Goal: Task Accomplishment & Management: Manage account settings

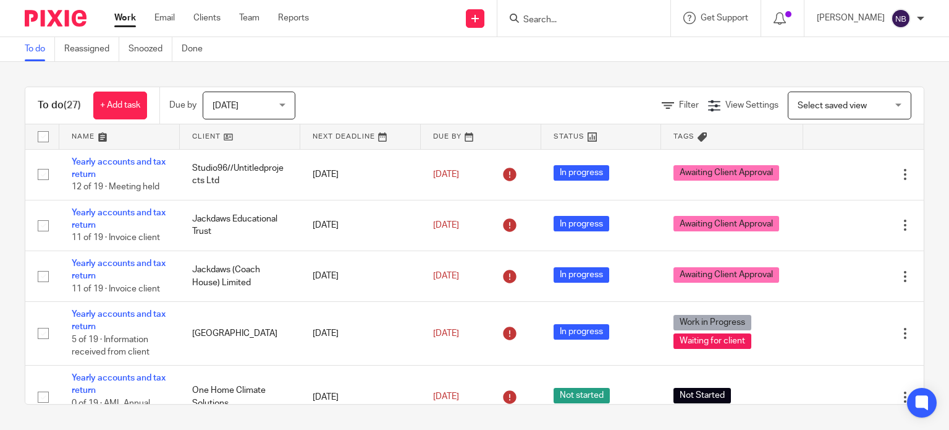
click at [409, 76] on div "To do (27) + Add task Due by Today Today Today Tomorrow This week Next week Thi…" at bounding box center [474, 245] width 949 height 367
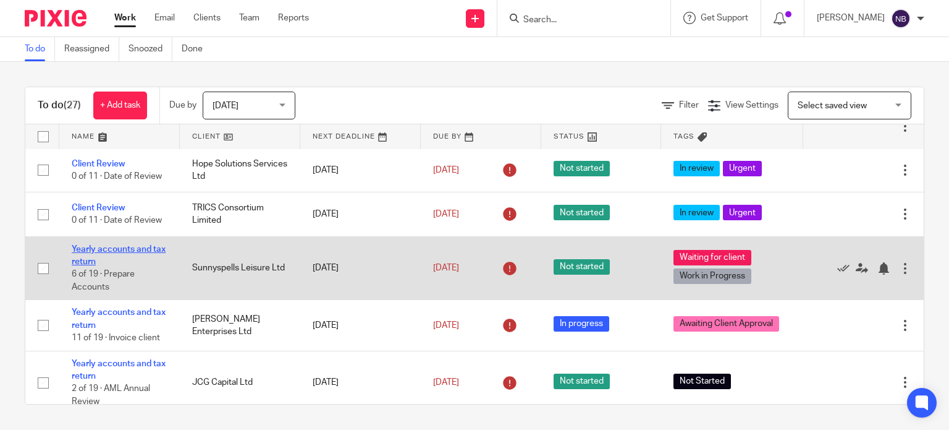
click at [114, 253] on link "Yearly accounts and tax return" at bounding box center [119, 255] width 94 height 21
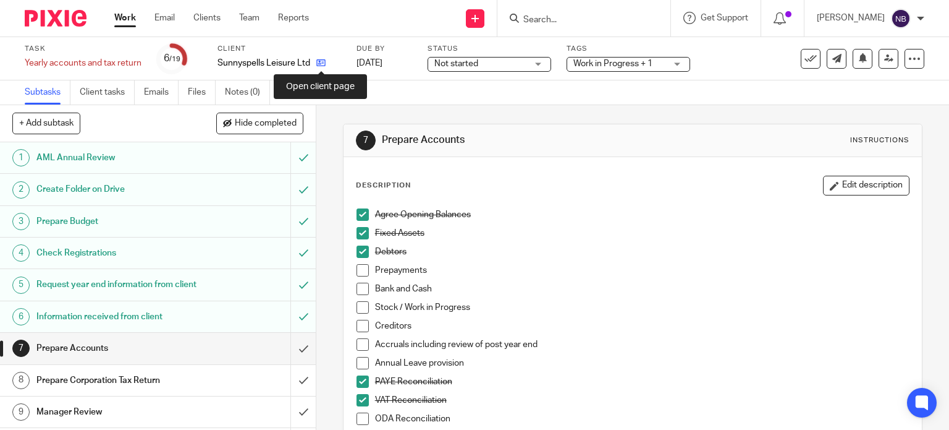
click at [321, 64] on icon at bounding box center [320, 62] width 9 height 9
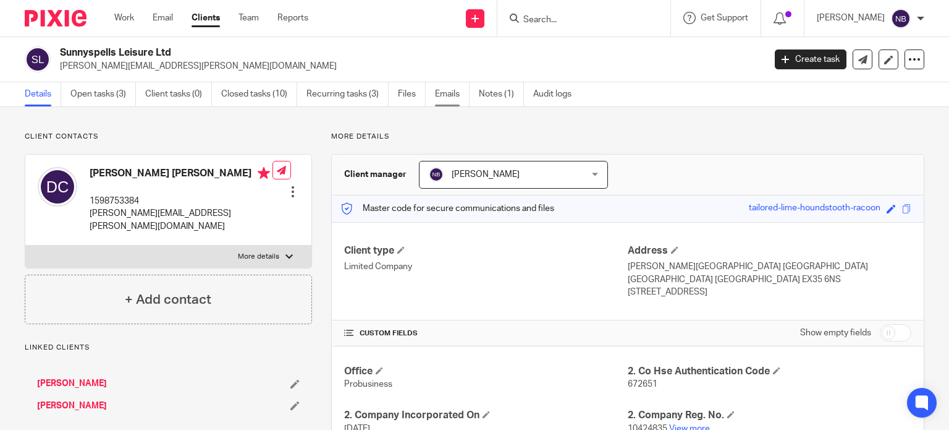
click at [448, 94] on link "Emails" at bounding box center [452, 94] width 35 height 24
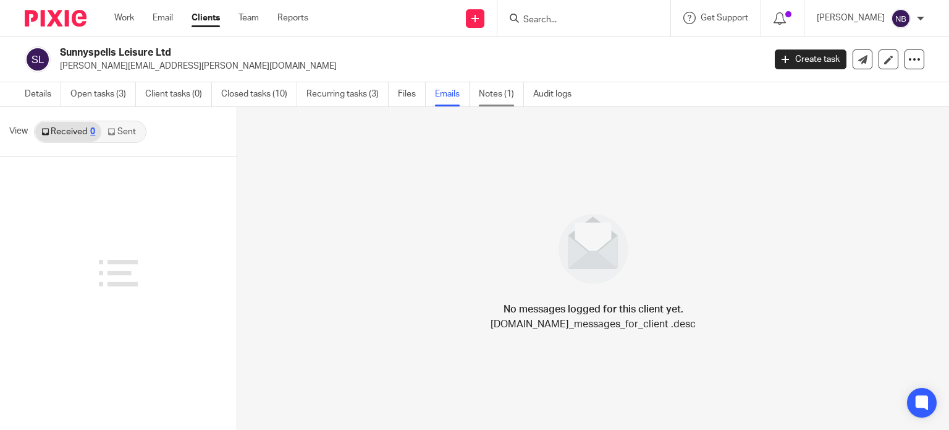
click at [499, 91] on link "Notes (1)" at bounding box center [501, 94] width 45 height 24
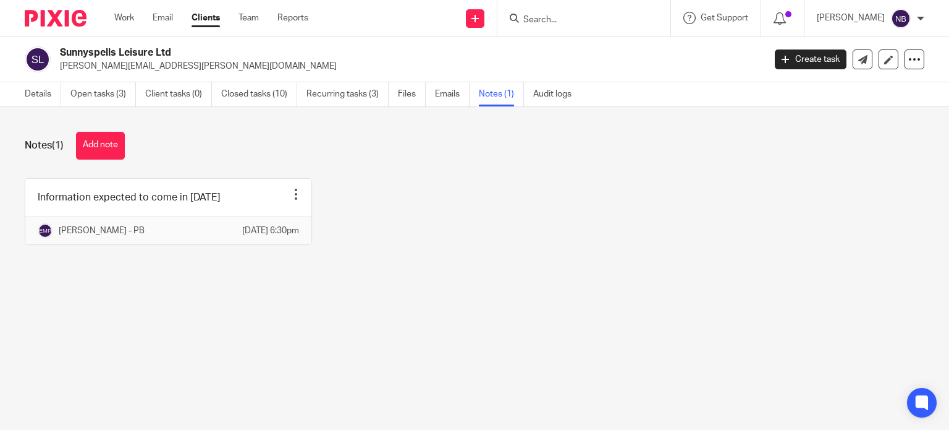
click at [445, 92] on link "Emails" at bounding box center [452, 94] width 35 height 24
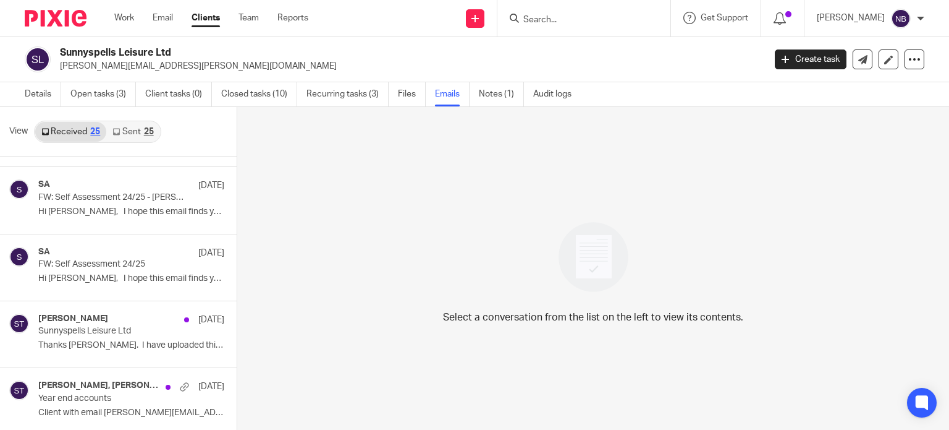
scroll to position [804, 0]
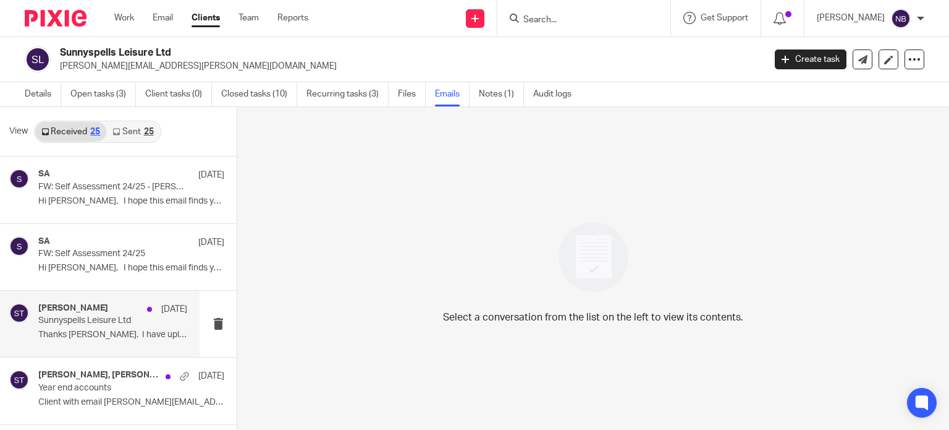
click at [93, 331] on p "Thanks Sarah. I have uploaded this..." at bounding box center [112, 334] width 149 height 11
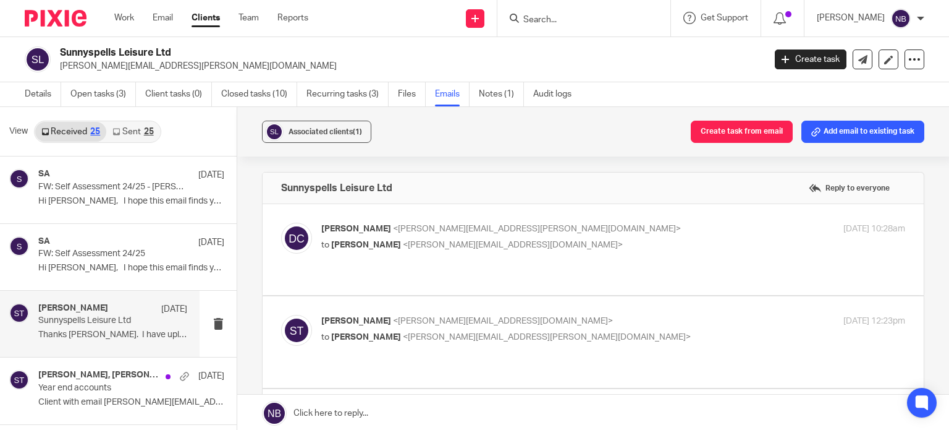
scroll to position [0, 0]
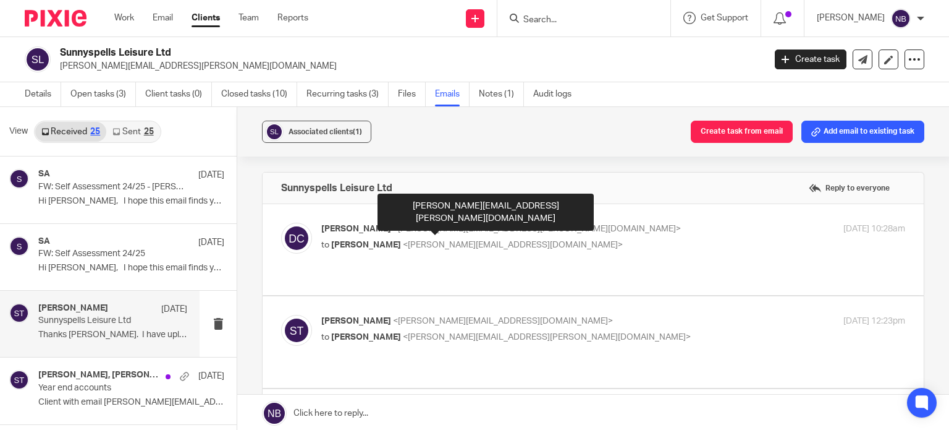
click at [462, 229] on span "<debbie@cowie-family.com>" at bounding box center [537, 228] width 288 height 9
checkbox input "true"
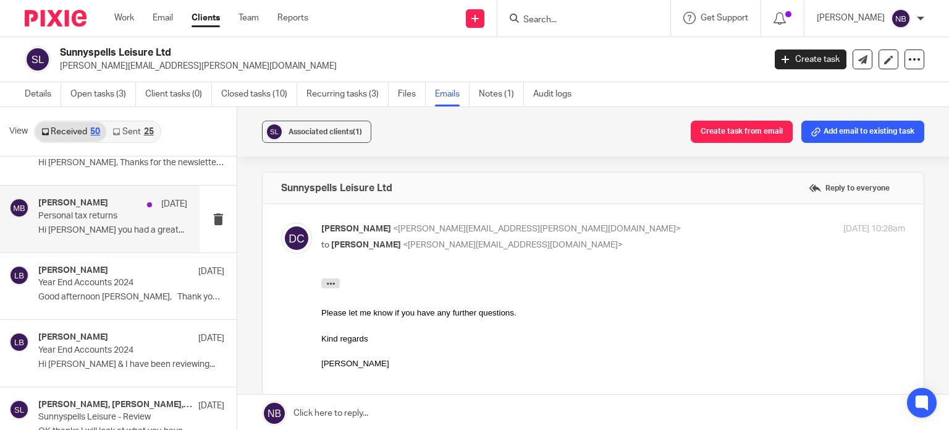
scroll to position [1916, 0]
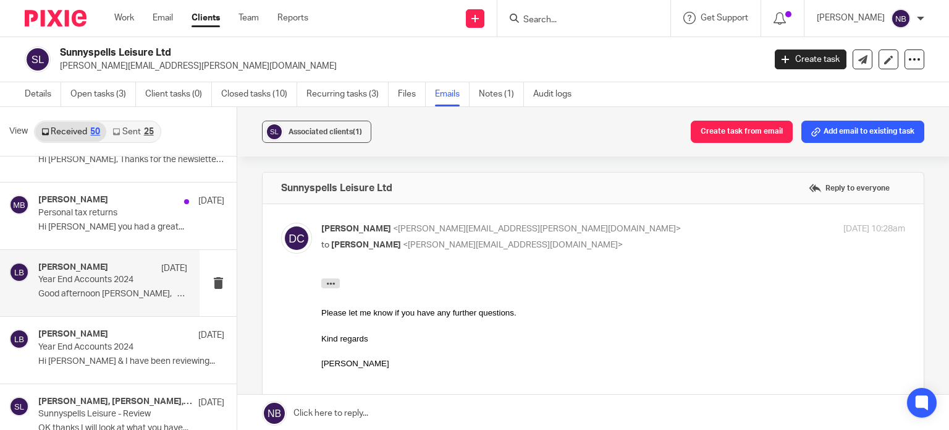
click at [127, 284] on div "Lory Baker 11 Dec Year End Accounts 2024 Good afternoon Debbie, Thank you for..." at bounding box center [112, 282] width 149 height 41
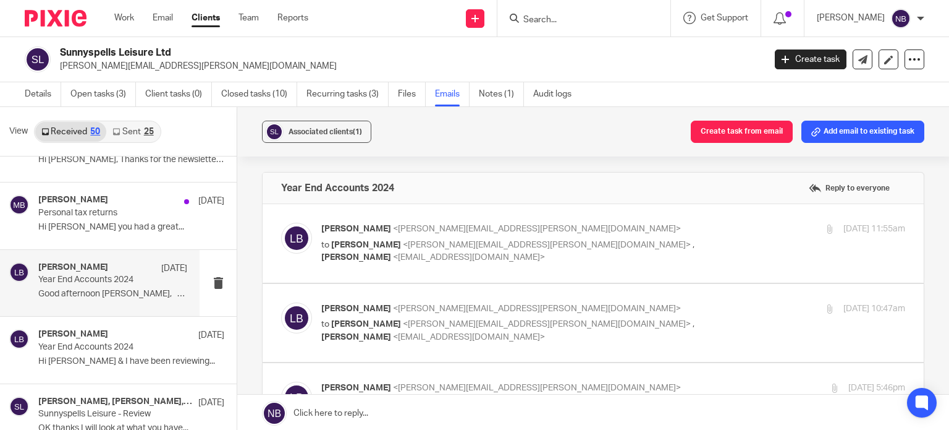
scroll to position [0, 0]
click at [514, 249] on p "to Debbie Cowie <debbie@cowie-family.com> , Erik Molnar <erikmolnar@probusiness…" at bounding box center [515, 251] width 389 height 25
checkbox input "true"
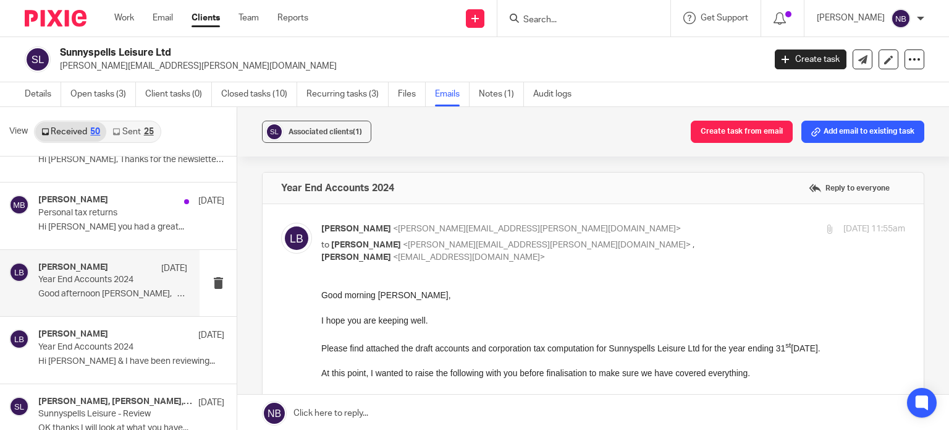
scroll to position [62, 0]
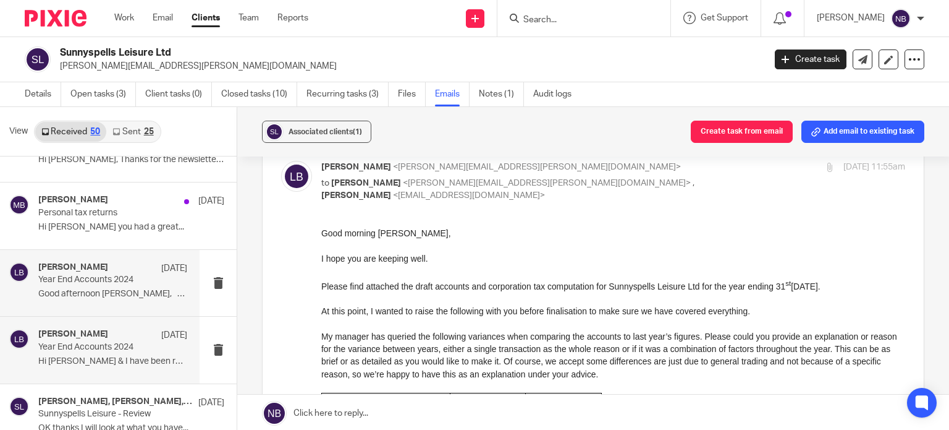
click at [106, 367] on div "Lory Baker 10 Dec Year End Accounts 2024 Hi Lory Rob & I have been reviewing..." at bounding box center [100, 349] width 200 height 66
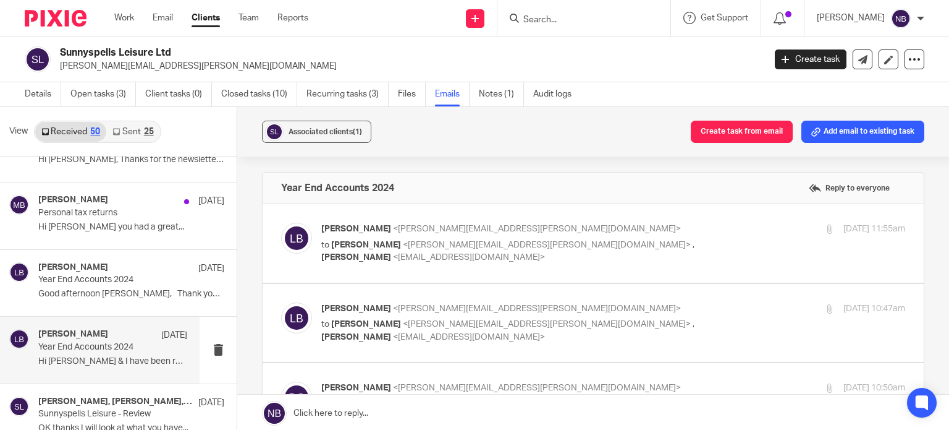
click at [121, 356] on p "Hi Lory Rob & I have been reviewing..." at bounding box center [112, 361] width 149 height 11
click at [417, 242] on span "<debbie@cowie-family.com>" at bounding box center [547, 244] width 288 height 9
checkbox input "true"
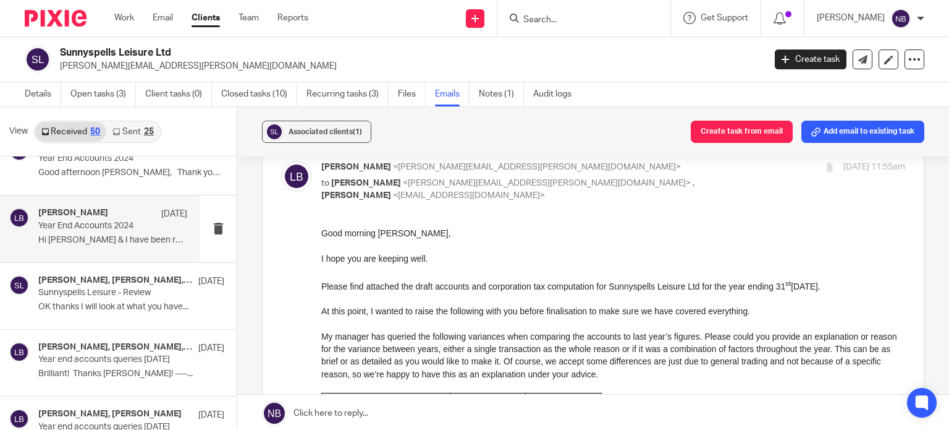
scroll to position [2040, 0]
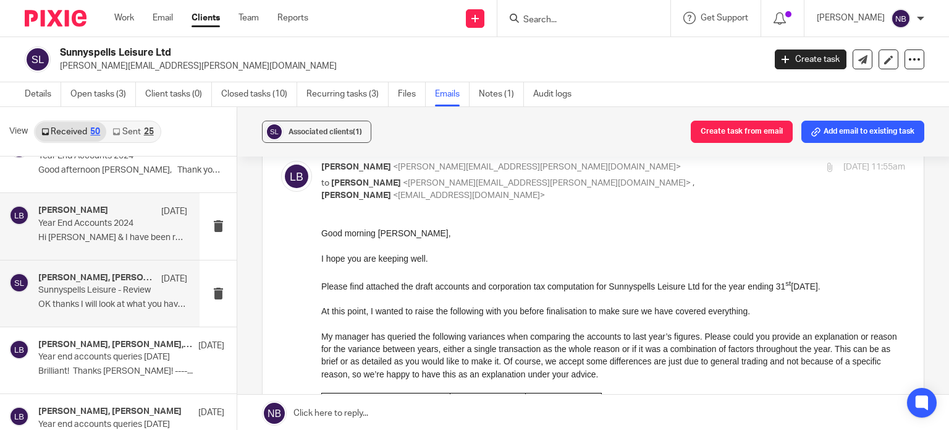
click at [108, 292] on div "Martin Bowe, Lory Baker, Erik Molnar 5 Dec Sunnyspells Leisure - Review OK than…" at bounding box center [112, 293] width 149 height 41
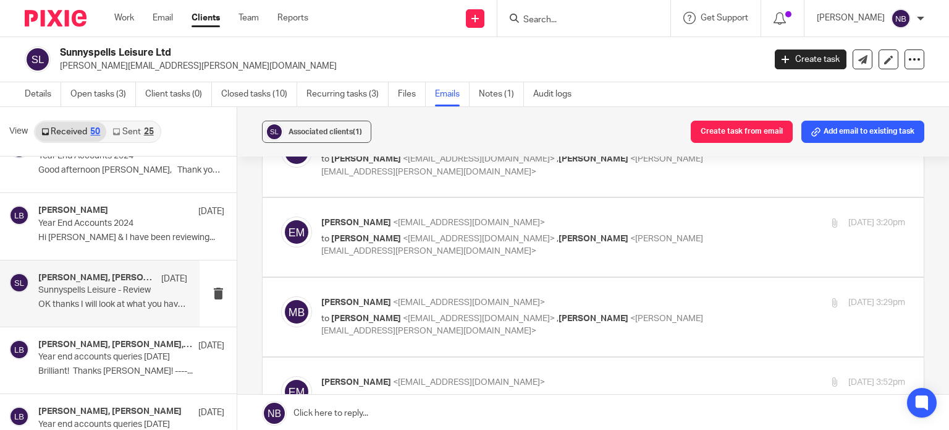
scroll to position [247, 0]
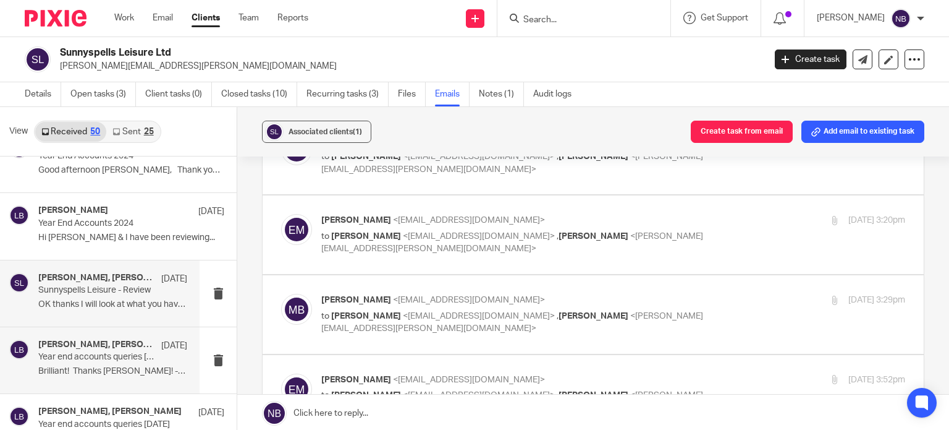
click at [94, 352] on p "Year end accounts queries 31/03/2024" at bounding box center [97, 357] width 119 height 11
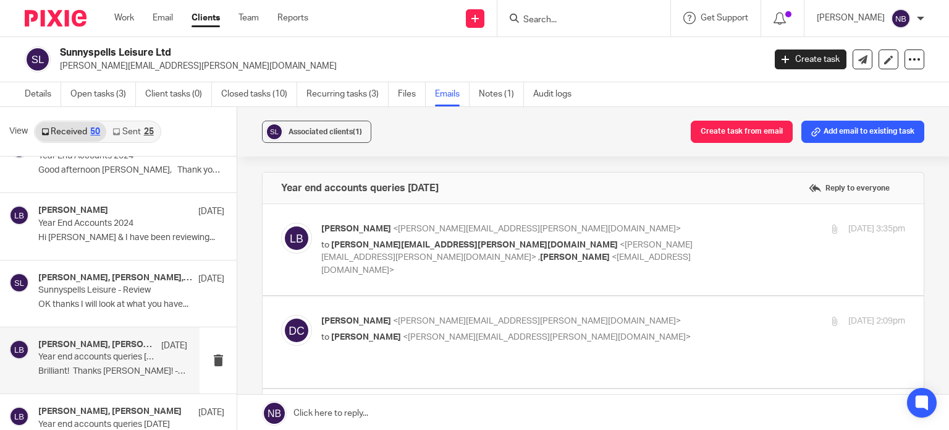
scroll to position [0, 0]
click at [401, 236] on div "Lory Baker <lory.baker@probusinessuk.com> to debbie@cowie-family.com <debbie@co…" at bounding box center [515, 250] width 389 height 54
checkbox input "true"
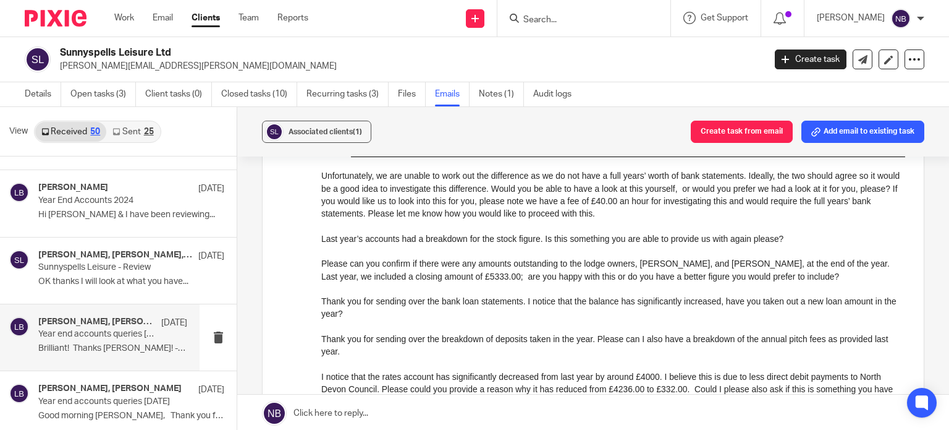
scroll to position [2102, 0]
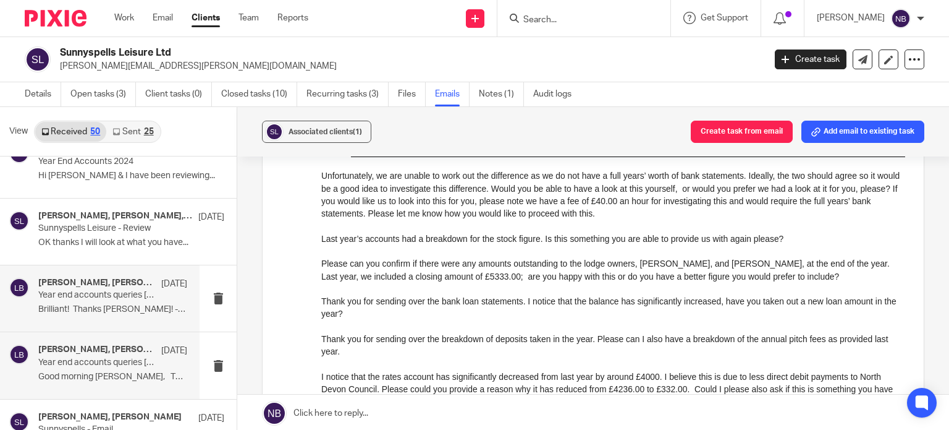
click at [96, 358] on p "Year end accounts queries 31/03/2024" at bounding box center [97, 362] width 119 height 11
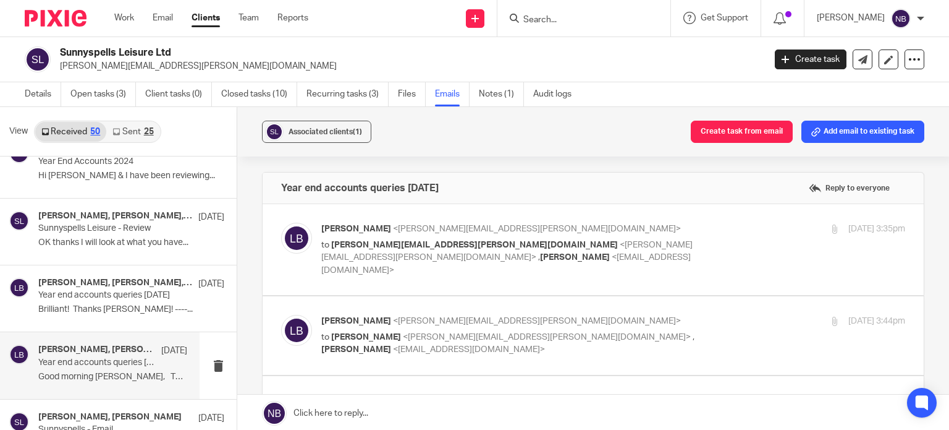
scroll to position [0, 0]
click at [532, 223] on p "Lory Baker <lory.baker@probusinessuk.com>" at bounding box center [515, 229] width 389 height 13
checkbox input "true"
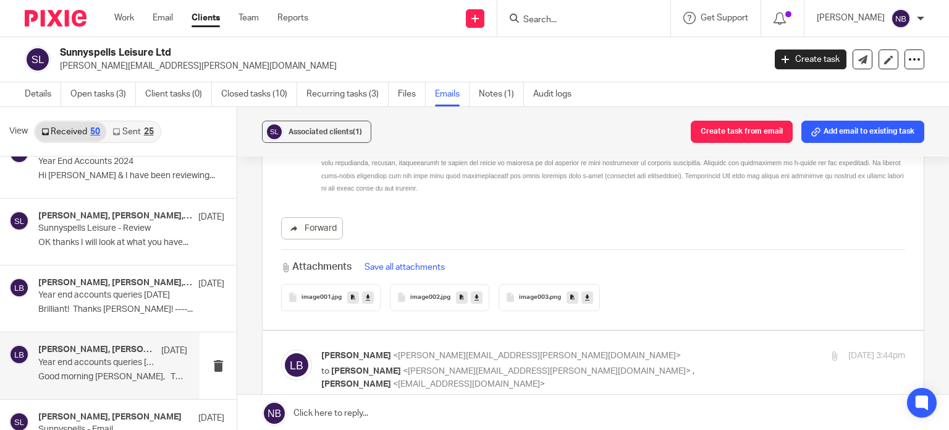
scroll to position [1298, 0]
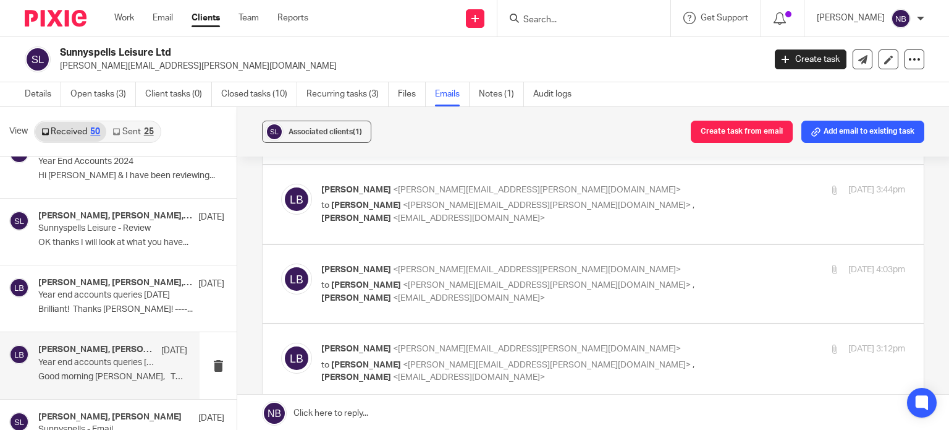
click at [534, 206] on div "Lory Baker <lory.baker@probusinessuk.com> to Debbie Cowie <debbie@cowie-family.…" at bounding box center [593, 204] width 624 height 41
click at [391, 214] on span "Erik Molnar" at bounding box center [356, 218] width 70 height 9
checkbox input "true"
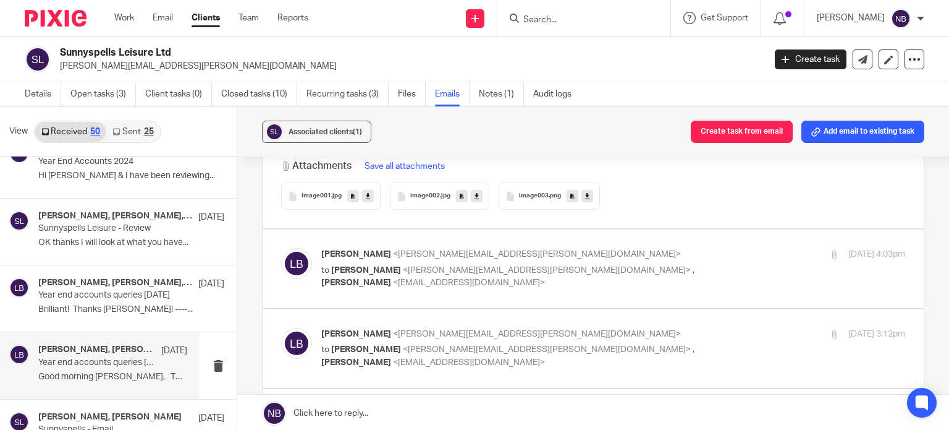
scroll to position [2102, 0]
click at [391, 276] on span "Erik Molnar" at bounding box center [356, 280] width 70 height 9
checkbox input "true"
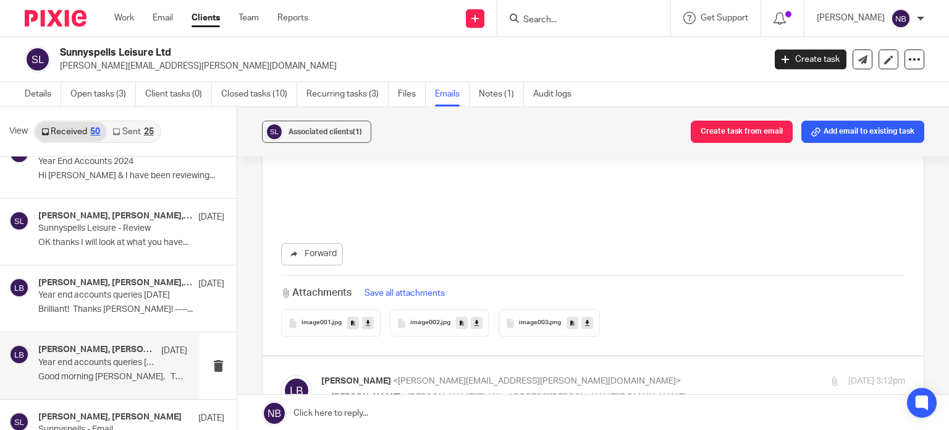
scroll to position [3585, 0]
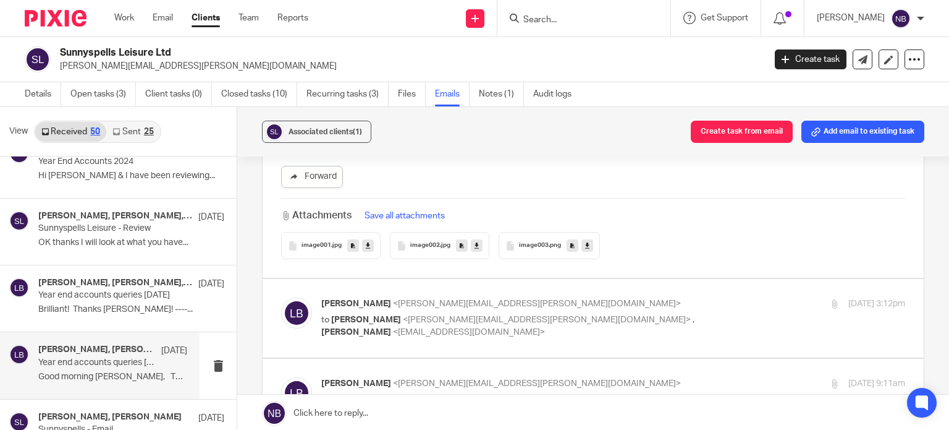
click at [544, 242] on span "image003" at bounding box center [534, 245] width 30 height 7
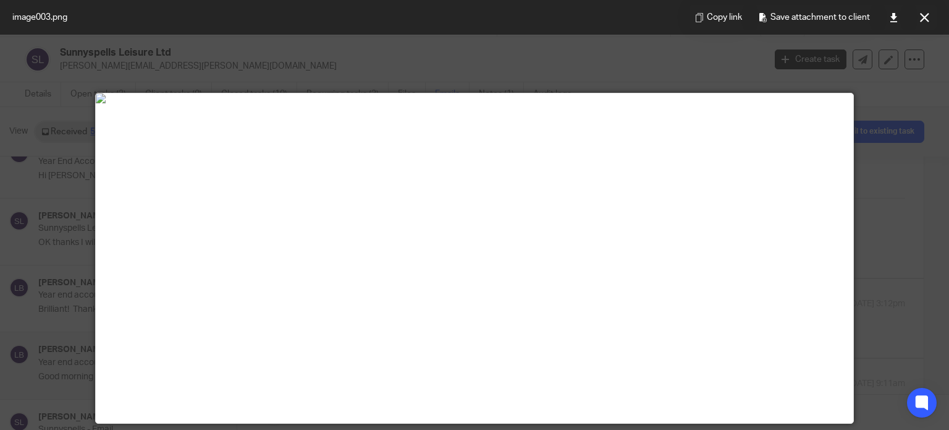
click at [870, 182] on div at bounding box center [474, 215] width 949 height 430
click at [922, 12] on button at bounding box center [924, 17] width 25 height 25
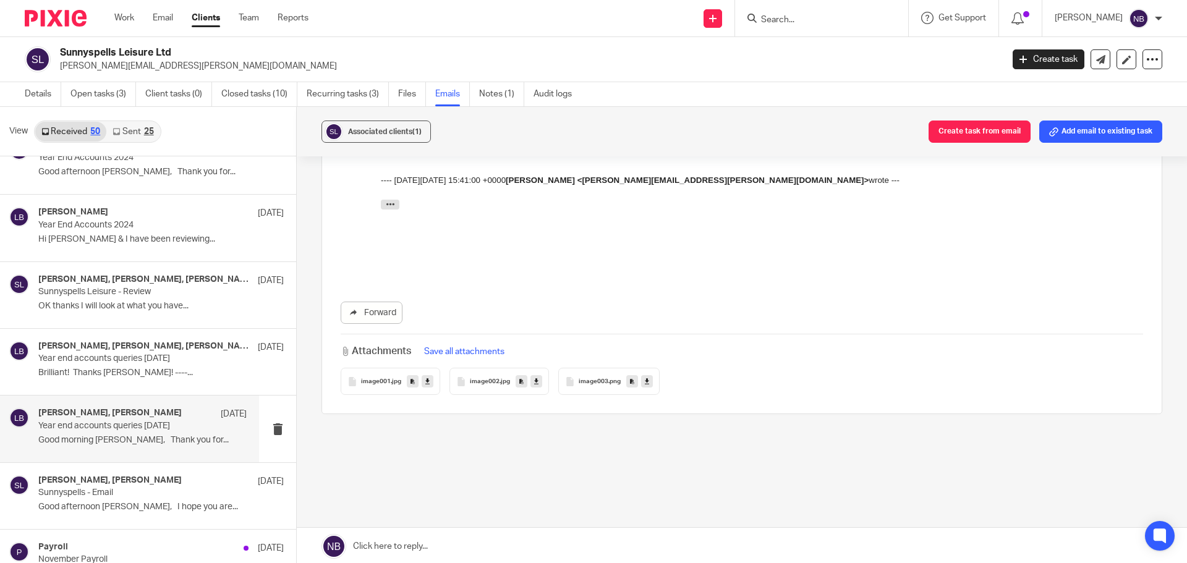
scroll to position [1978, 0]
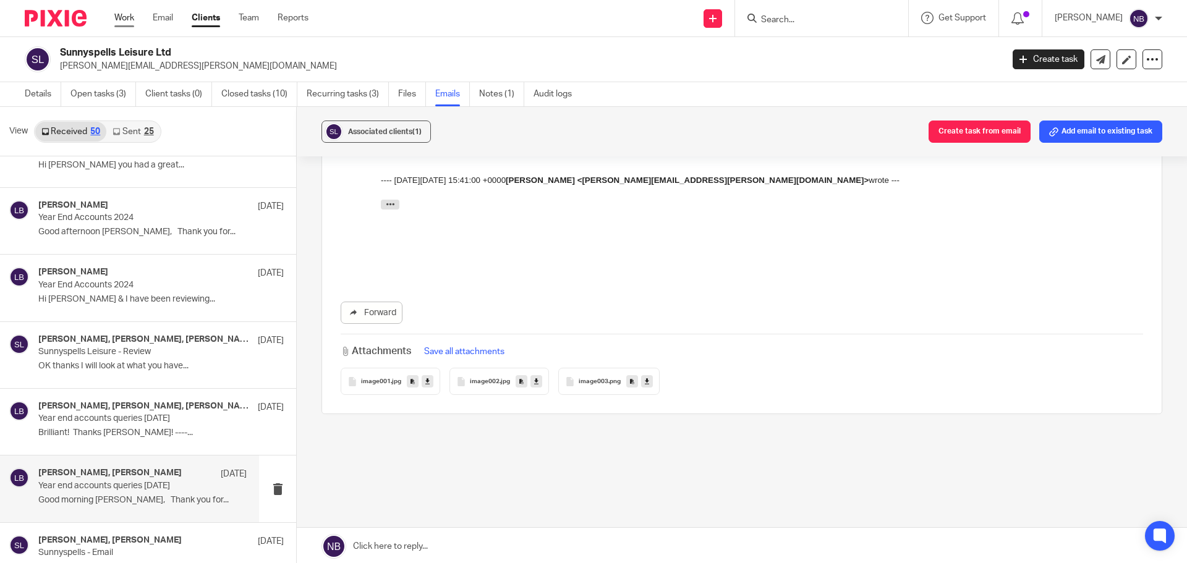
click at [125, 17] on link "Work" at bounding box center [124, 18] width 20 height 12
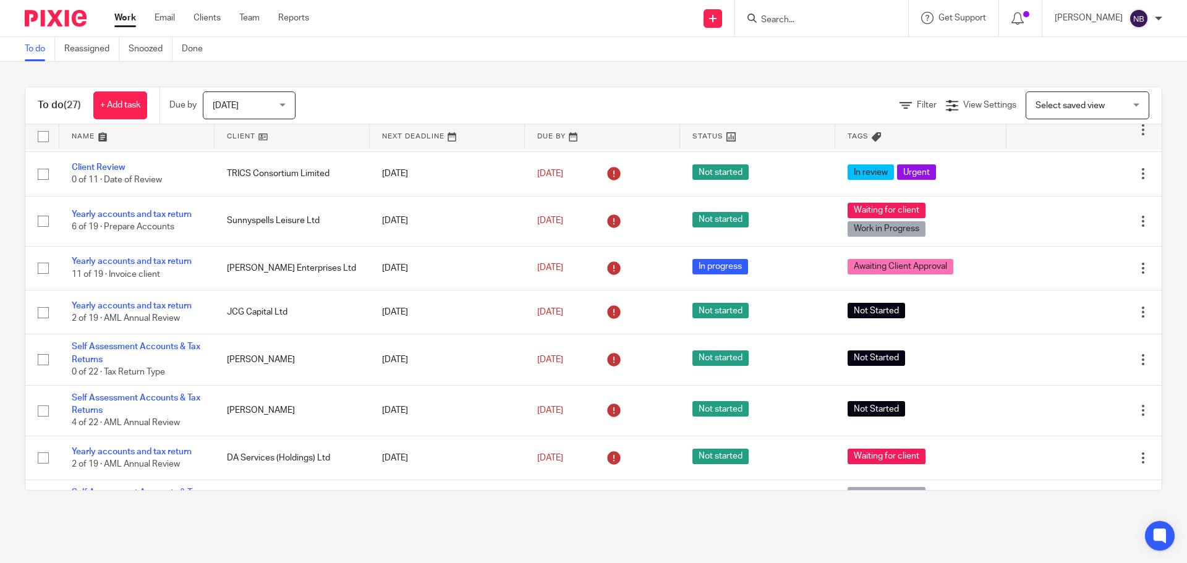
scroll to position [494, 0]
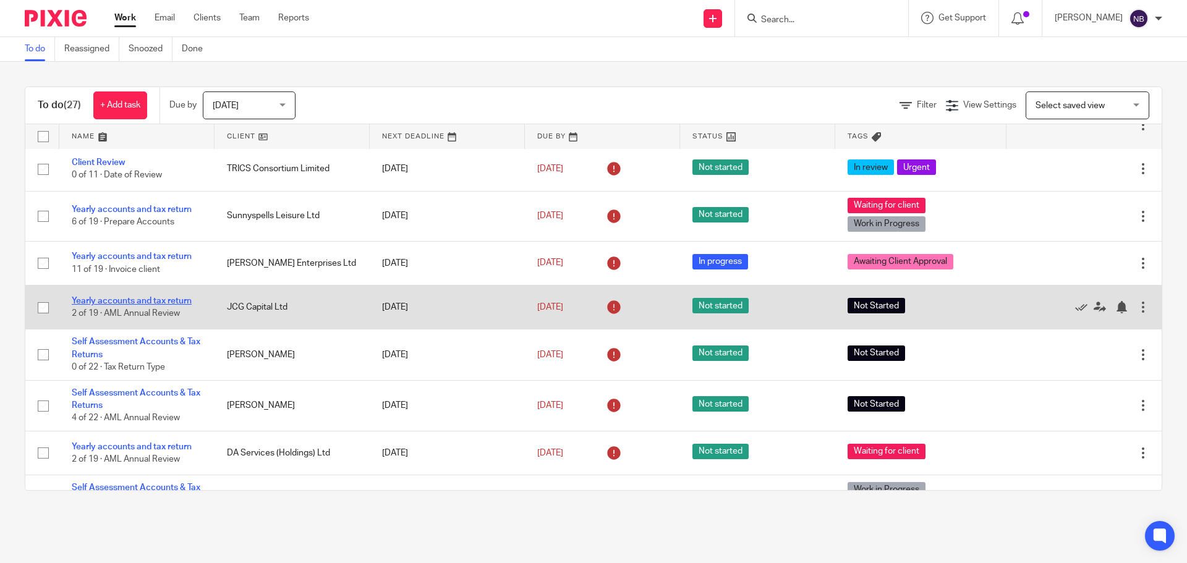
click at [168, 299] on link "Yearly accounts and tax return" at bounding box center [132, 301] width 120 height 9
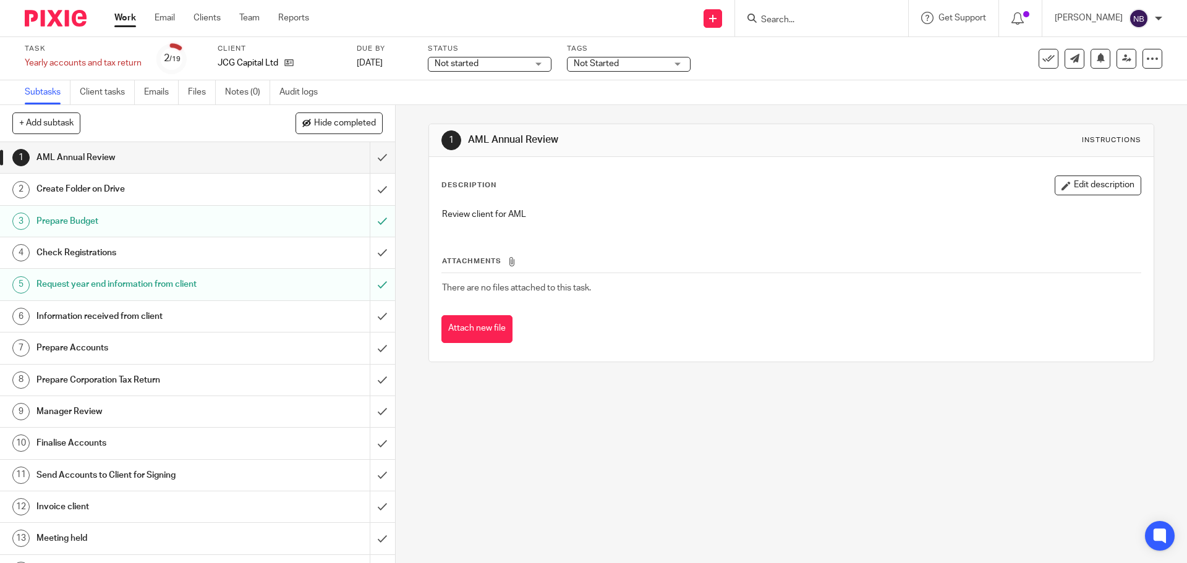
click at [447, 67] on span "Not started" at bounding box center [457, 63] width 44 height 9
drag, startPoint x: 462, startPoint y: 106, endPoint x: 530, endPoint y: 88, distance: 70.3
click at [465, 104] on span "In progress" at bounding box center [458, 108] width 43 height 9
click at [635, 57] on span "Not Started" at bounding box center [620, 63] width 93 height 13
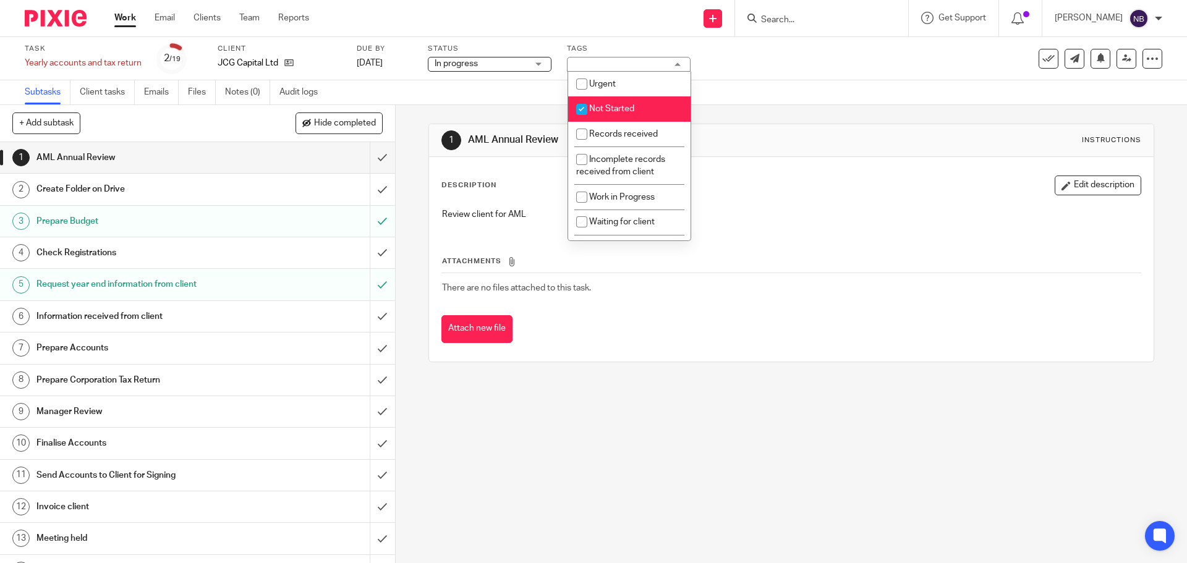
click at [621, 102] on li "Not Started" at bounding box center [629, 108] width 122 height 25
checkbox input "false"
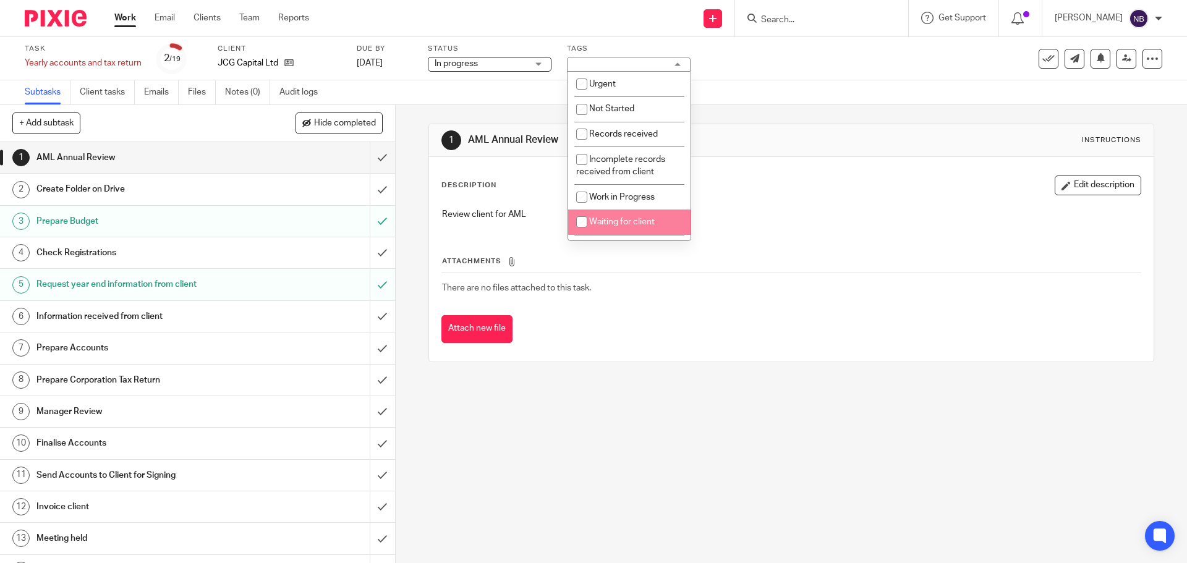
click at [613, 218] on span "Waiting for client" at bounding box center [622, 222] width 66 height 9
checkbox input "true"
click at [611, 186] on li "Work in Progress" at bounding box center [629, 196] width 122 height 25
checkbox input "true"
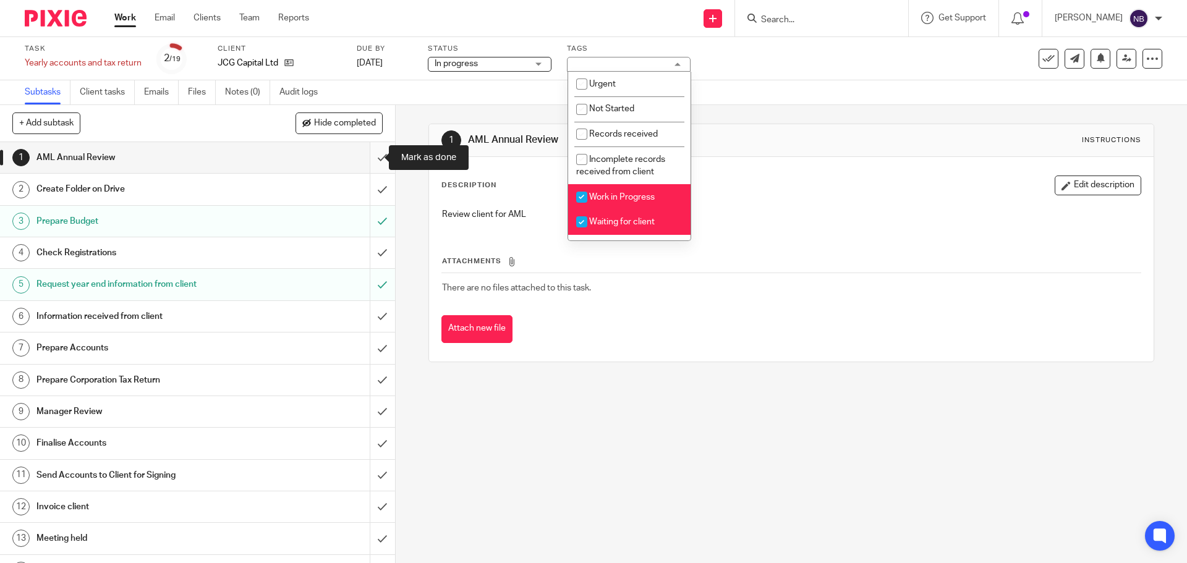
click at [380, 159] on input "submit" at bounding box center [197, 157] width 395 height 31
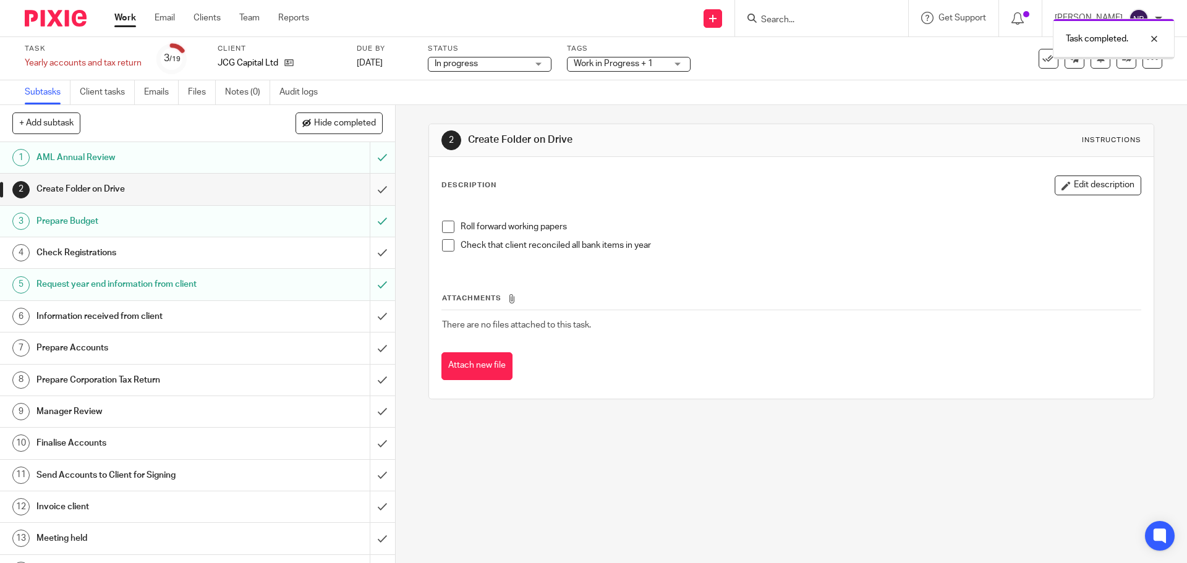
click at [372, 189] on input "submit" at bounding box center [197, 189] width 395 height 31
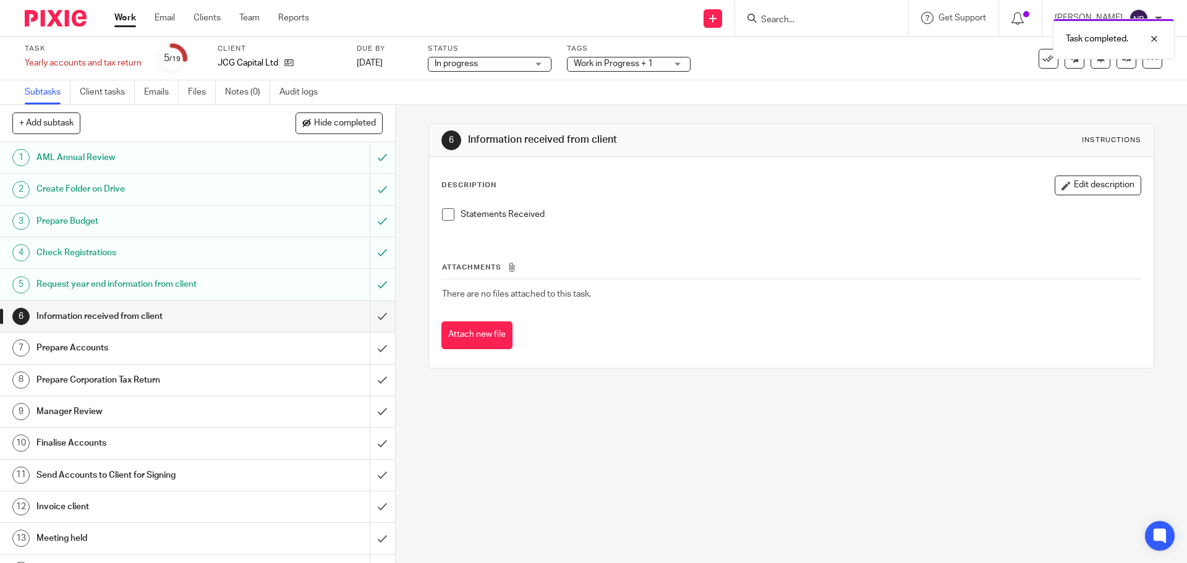
click at [442, 214] on span at bounding box center [448, 214] width 12 height 12
click at [372, 317] on input "submit" at bounding box center [197, 316] width 395 height 31
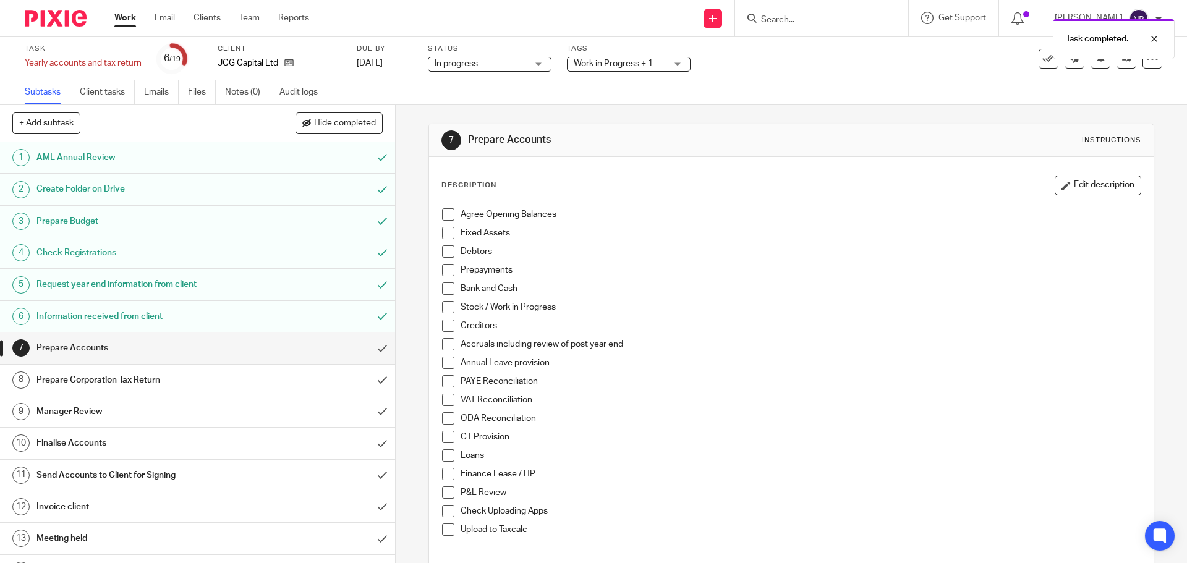
click at [447, 216] on span at bounding box center [448, 214] width 12 height 12
click at [119, 20] on link "Work" at bounding box center [125, 18] width 22 height 12
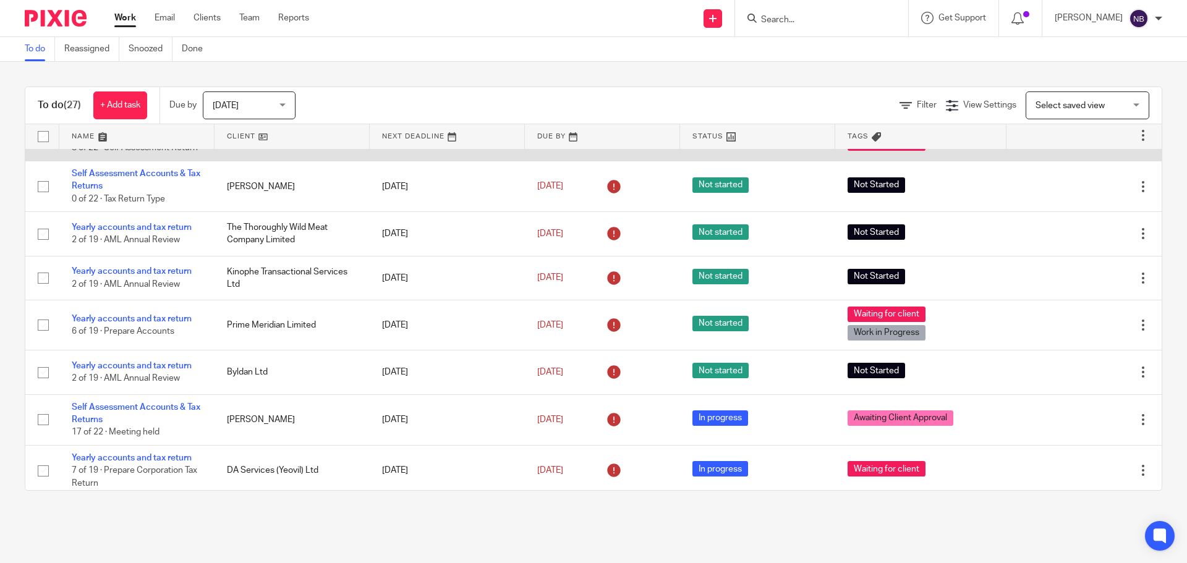
scroll to position [915, 0]
